Goal: Information Seeking & Learning: Check status

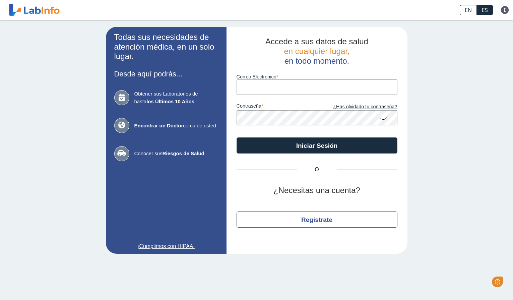
type input "[EMAIL_ADDRESS][DOMAIN_NAME]"
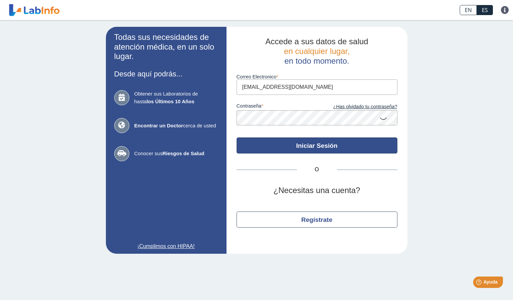
click at [320, 150] on button "Iniciar Sesión" at bounding box center [317, 145] width 161 height 16
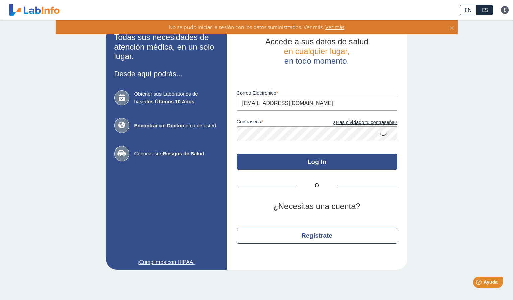
click at [319, 164] on button "Log In" at bounding box center [317, 162] width 161 height 16
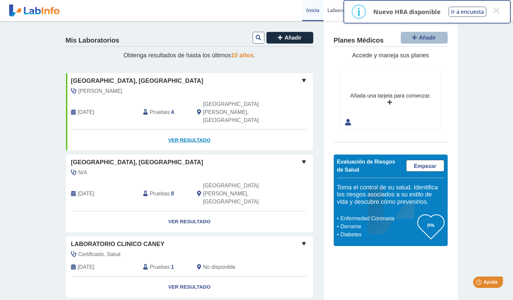
click at [186, 130] on link "Ver Resultado" at bounding box center [189, 140] width 247 height 21
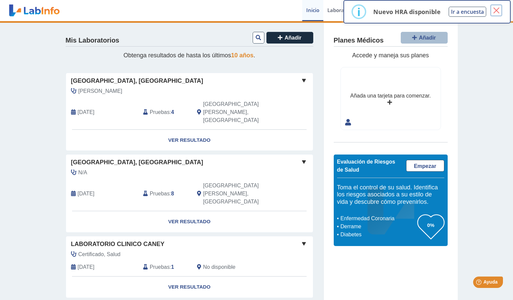
click at [495, 12] on button "×" at bounding box center [496, 10] width 12 height 12
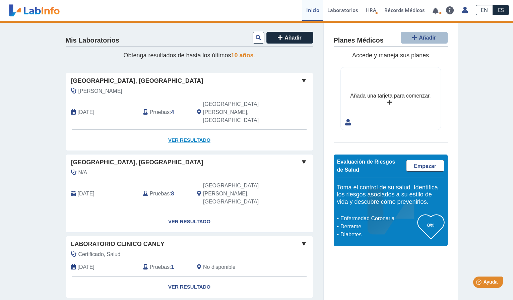
click at [197, 130] on link "Ver Resultado" at bounding box center [189, 140] width 247 height 21
click at [302, 82] on span at bounding box center [304, 80] width 8 height 8
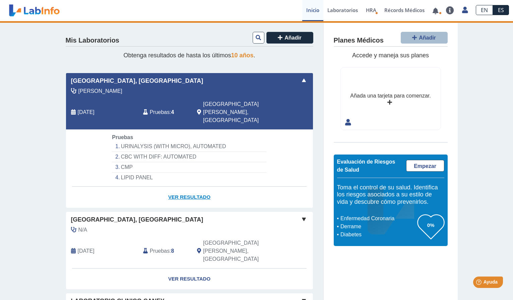
click at [187, 187] on link "Ver Resultado" at bounding box center [189, 197] width 247 height 21
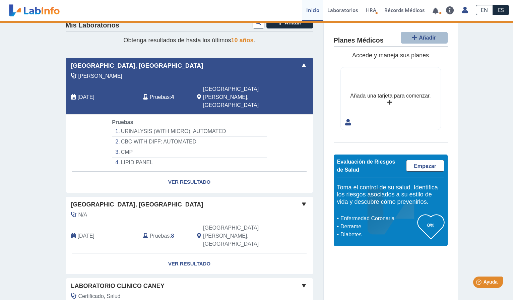
scroll to position [47, 0]
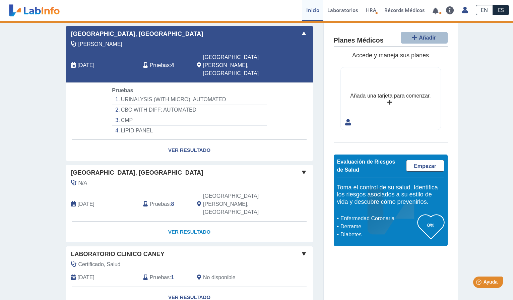
click at [183, 222] on link "Ver Resultado" at bounding box center [189, 232] width 247 height 21
click at [136, 126] on li "LIPID PANEL" at bounding box center [189, 131] width 155 height 10
click at [135, 95] on li "URINALYSIS (WITH MICRO), AUTOMATED" at bounding box center [189, 100] width 155 height 10
click at [133, 105] on li "CBC WITH DIFF: AUTOMATED" at bounding box center [189, 110] width 155 height 10
click at [179, 222] on link "Ver Resultado" at bounding box center [189, 232] width 247 height 21
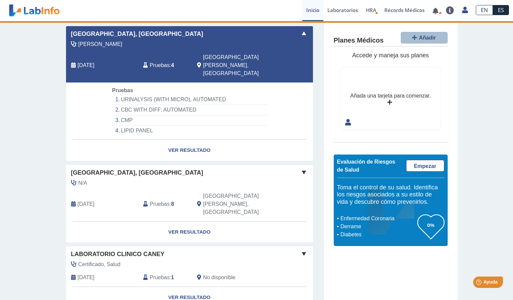
drag, startPoint x: 194, startPoint y: 200, endPoint x: 232, endPoint y: 167, distance: 50.4
click at [307, 33] on span at bounding box center [304, 33] width 8 height 8
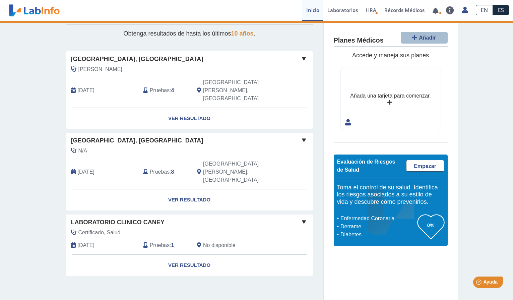
scroll to position [0, 0]
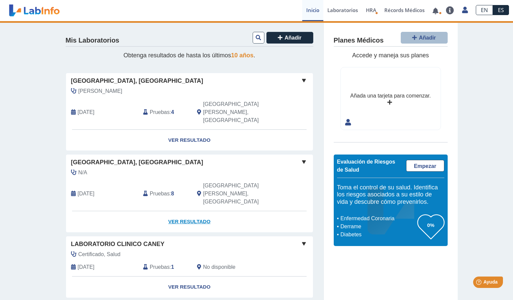
click at [189, 211] on link "Ver Resultado" at bounding box center [189, 221] width 247 height 21
click at [305, 158] on span at bounding box center [304, 162] width 8 height 8
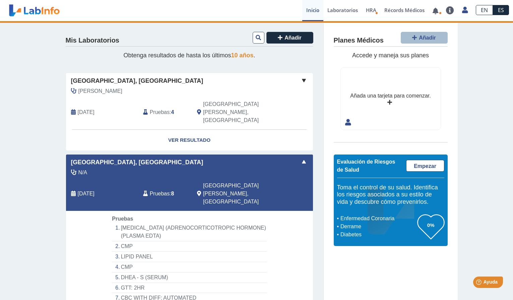
click at [127, 241] on li "CMP" at bounding box center [189, 246] width 155 height 10
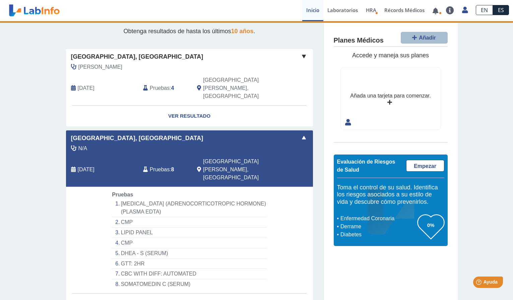
scroll to position [61, 0]
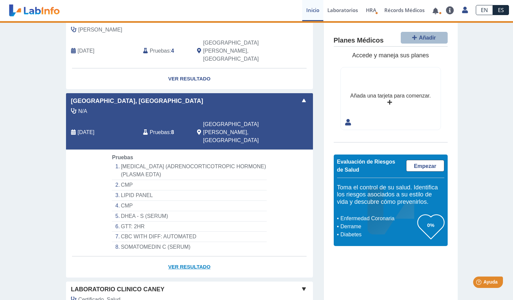
click at [174, 256] on link "Ver Resultado" at bounding box center [189, 266] width 247 height 21
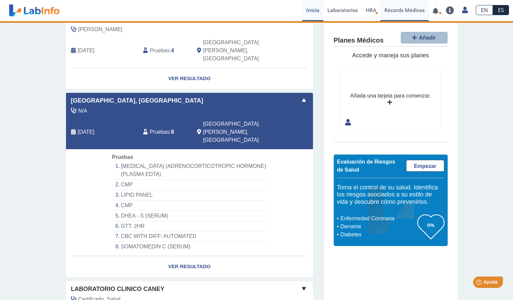
select select "***"
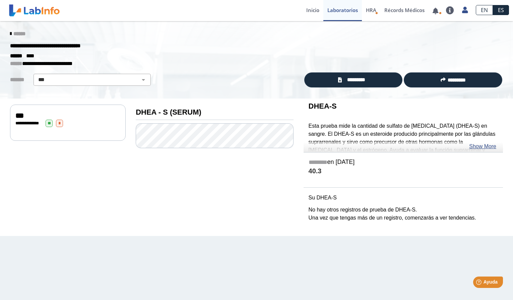
click at [11, 33] on icon at bounding box center [10, 33] width 1 height 5
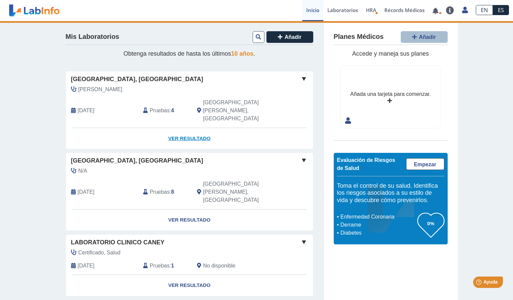
click at [193, 128] on link "Ver Resultado" at bounding box center [189, 138] width 247 height 21
click at [300, 80] on span at bounding box center [304, 79] width 8 height 8
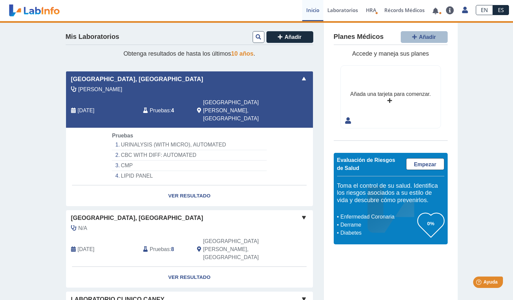
click at [134, 140] on li "URINALYSIS (WITH MICRO), AUTOMATED" at bounding box center [189, 145] width 155 height 10
click at [436, 12] on link at bounding box center [436, 10] width 14 height 5
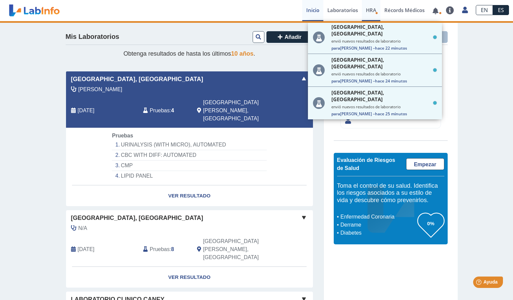
click at [375, 13] on icon "Health Risk Assessment" at bounding box center [376, 13] width 3 height 3
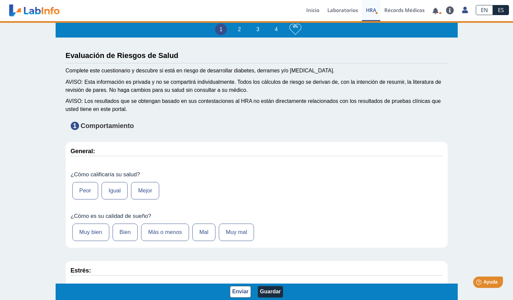
type input "[PERSON_NAME]"
type input "[DATE]"
select select
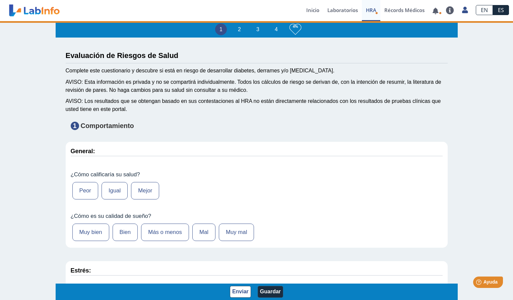
select select
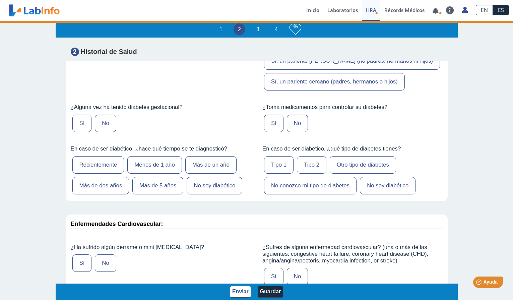
scroll to position [1423, 0]
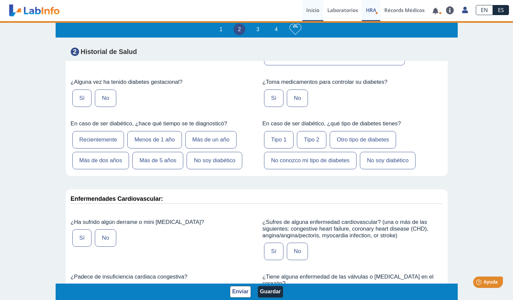
click at [312, 11] on link "Inicio" at bounding box center [312, 10] width 21 height 21
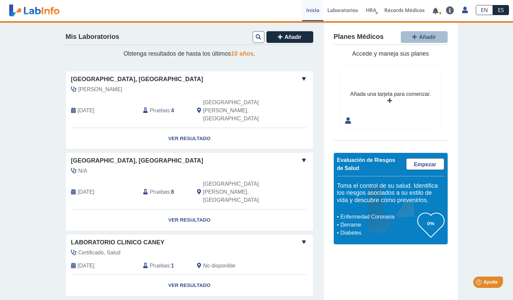
click at [301, 78] on span at bounding box center [304, 79] width 8 height 8
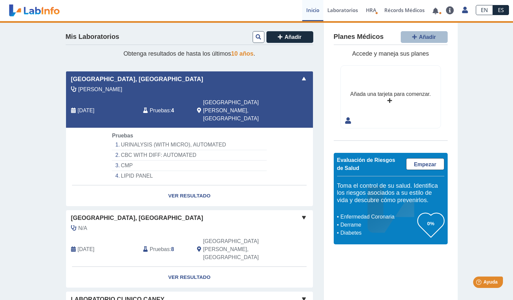
click at [131, 150] on li "CBC WITH DIFF: AUTOMATED" at bounding box center [189, 155] width 155 height 10
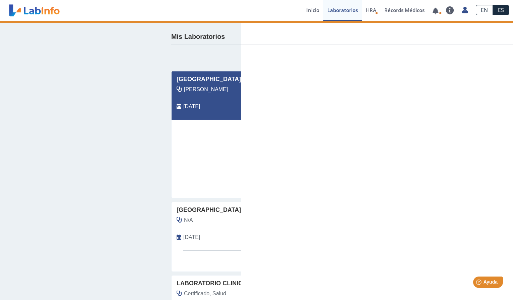
select select "**********"
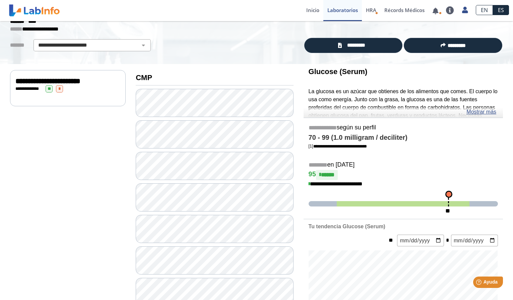
scroll to position [36, 0]
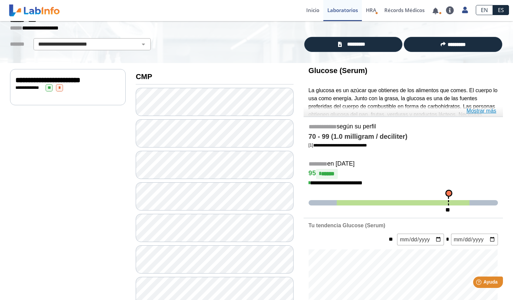
click at [471, 113] on link "Mostrar más" at bounding box center [482, 111] width 30 height 8
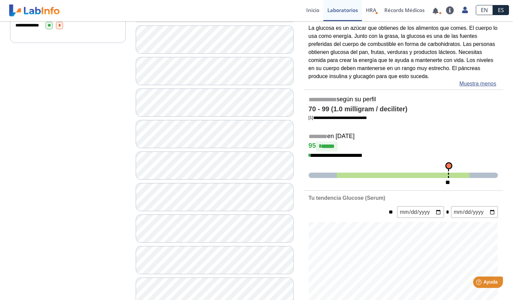
scroll to position [102, 0]
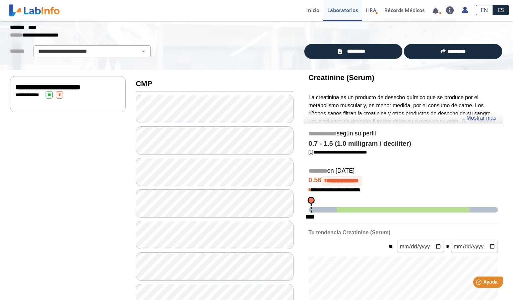
scroll to position [22, 0]
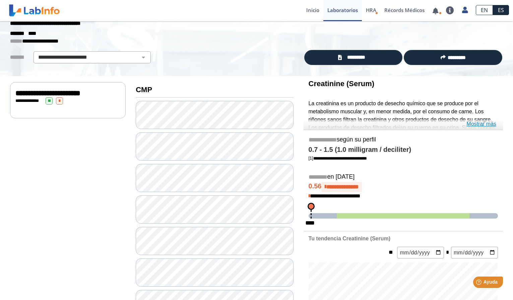
click at [480, 123] on link "Mostrar más" at bounding box center [482, 124] width 30 height 8
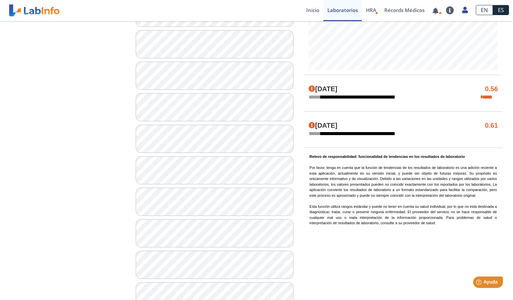
scroll to position [401, 0]
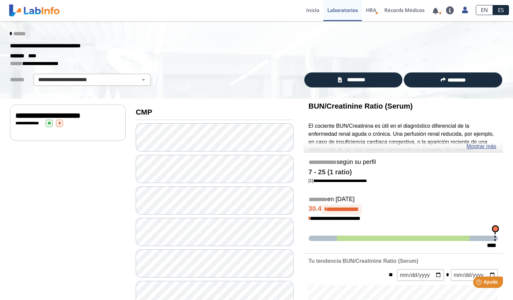
click at [10, 34] on icon at bounding box center [10, 33] width 1 height 5
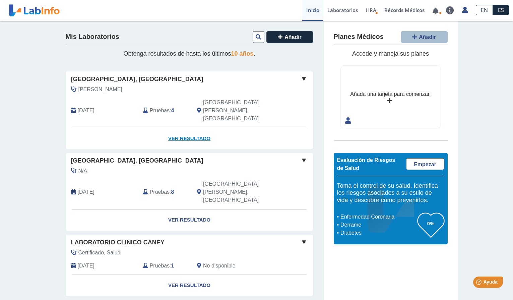
click at [185, 128] on link "Ver Resultado" at bounding box center [189, 138] width 247 height 21
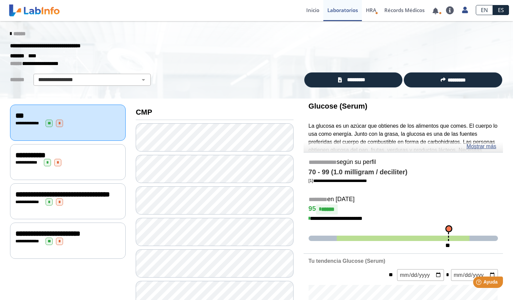
click at [60, 164] on span "*" at bounding box center [57, 162] width 7 height 7
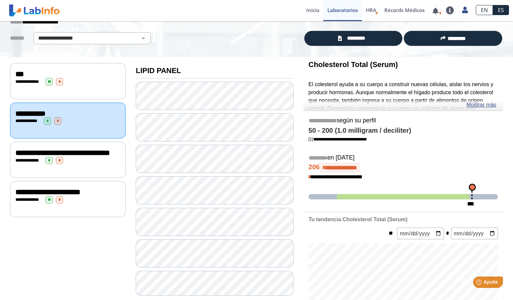
scroll to position [43, 0]
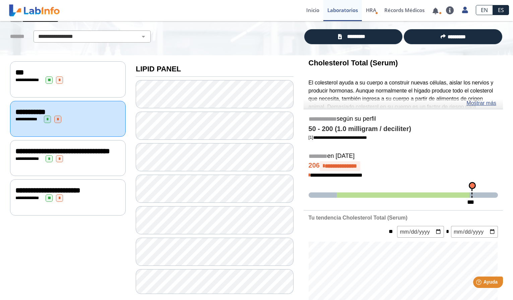
drag, startPoint x: 470, startPoint y: 184, endPoint x: 447, endPoint y: 191, distance: 24.8
click at [454, 186] on div "**********" at bounding box center [403, 162] width 199 height 96
drag, startPoint x: 445, startPoint y: 194, endPoint x: 440, endPoint y: 195, distance: 4.1
click at [444, 195] on span at bounding box center [403, 194] width 133 height 5
drag, startPoint x: 438, startPoint y: 196, endPoint x: 448, endPoint y: 194, distance: 10.3
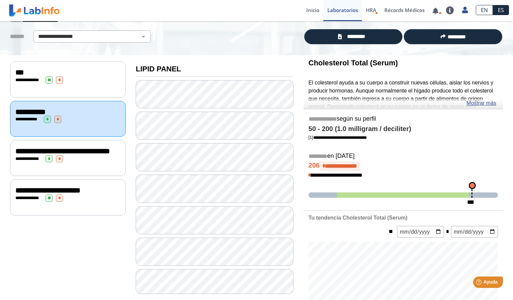
click at [438, 196] on span at bounding box center [403, 194] width 133 height 5
drag, startPoint x: 477, startPoint y: 195, endPoint x: 465, endPoint y: 195, distance: 12.1
click at [465, 195] on span at bounding box center [403, 194] width 189 height 5
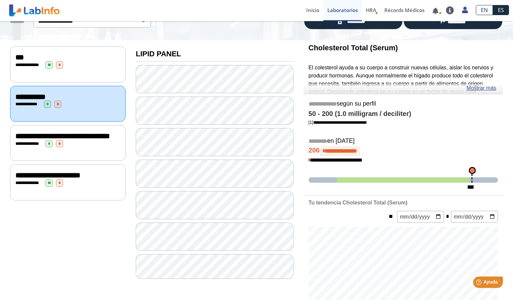
scroll to position [59, 0]
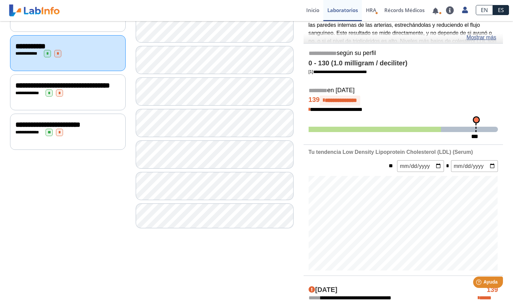
scroll to position [110, 0]
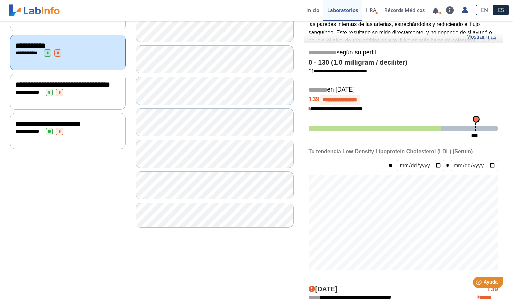
click at [60, 95] on div "**********" at bounding box center [67, 92] width 105 height 7
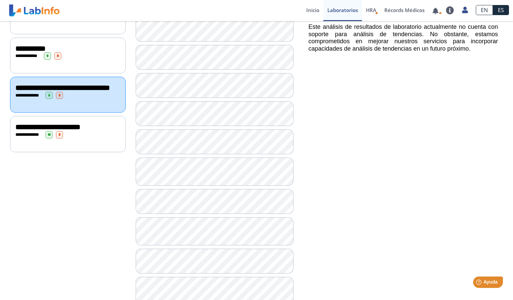
scroll to position [107, 0]
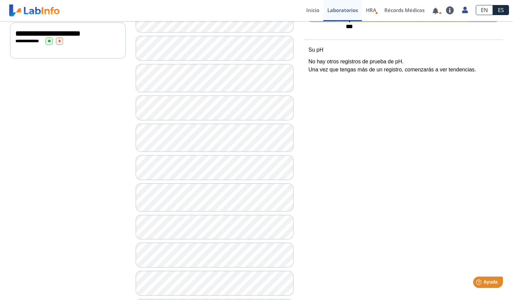
scroll to position [206, 0]
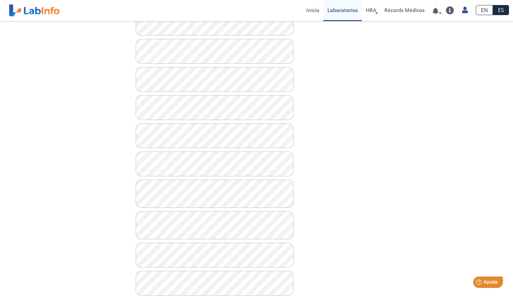
scroll to position [445, 0]
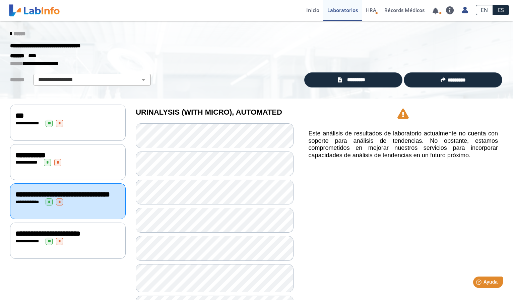
click at [39, 133] on div "**********" at bounding box center [68, 123] width 116 height 36
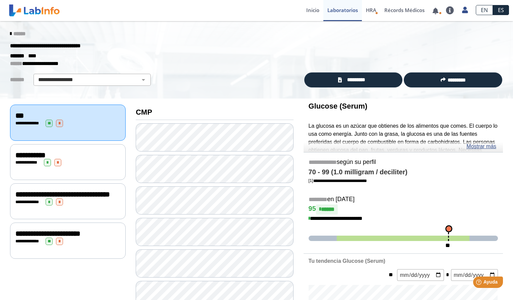
click at [47, 234] on div "**********" at bounding box center [68, 241] width 116 height 36
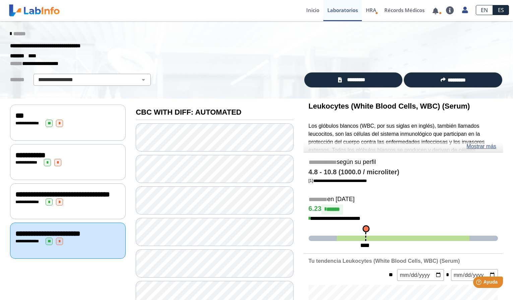
click at [11, 34] on icon at bounding box center [10, 33] width 1 height 5
